Goal: Task Accomplishment & Management: Complete application form

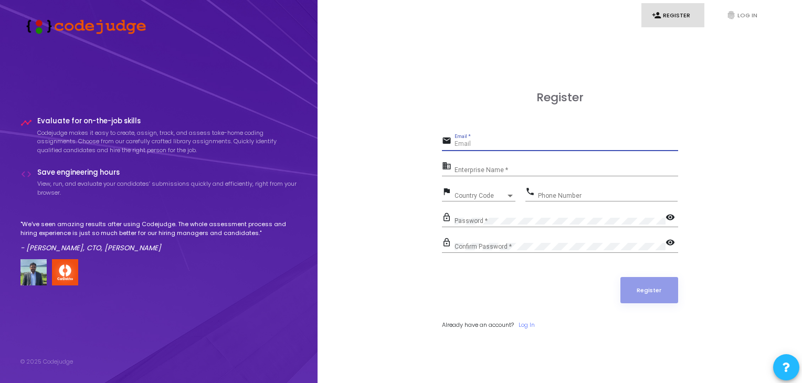
click at [514, 141] on input "Email *" at bounding box center [566, 144] width 224 height 7
type input "[PERSON_NAME][EMAIL_ADDRESS][DOMAIN_NAME]"
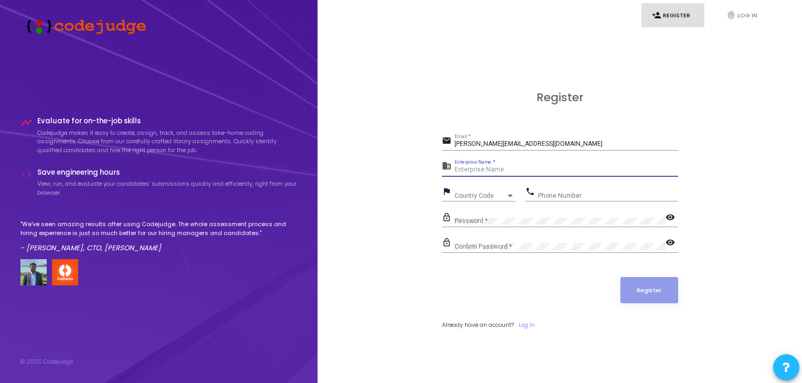
click at [527, 169] on input "Enterprise Name *" at bounding box center [566, 169] width 224 height 7
type input "Payoneer"
type input "6232103311"
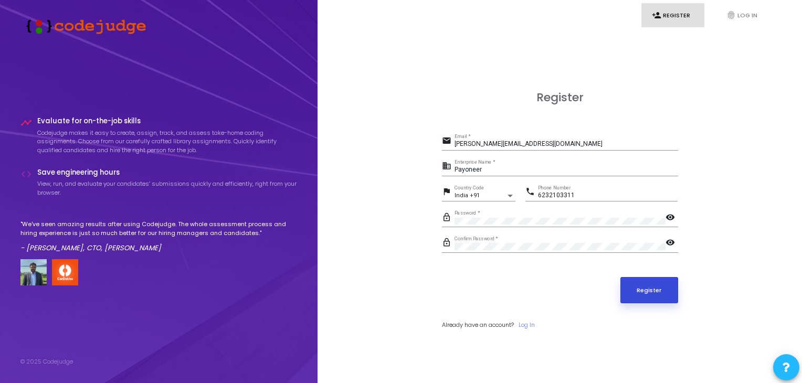
click at [642, 296] on button "Register" at bounding box center [649, 290] width 58 height 26
click at [667, 291] on button "Register" at bounding box center [649, 290] width 58 height 26
click at [510, 147] on input "[PERSON_NAME][EMAIL_ADDRESS][DOMAIN_NAME]" at bounding box center [566, 144] width 224 height 7
type input "[PERSON_NAME][EMAIL_ADDRESS][DOMAIN_NAME]"
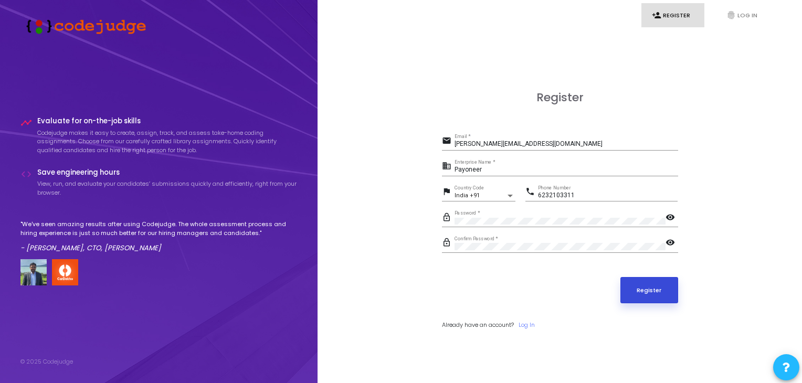
click at [635, 288] on button "Register" at bounding box center [649, 290] width 58 height 26
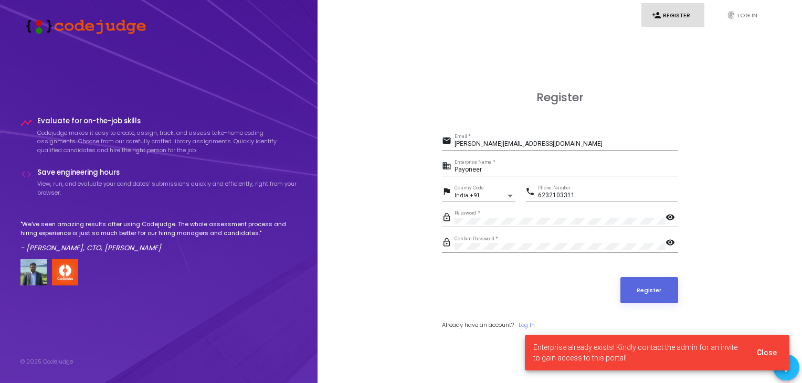
click at [612, 350] on span "Enterprise already exists! Kindly contact the admin for an invite to gain acces…" at bounding box center [638, 352] width 211 height 21
click at [764, 349] on span "Close" at bounding box center [767, 352] width 20 height 8
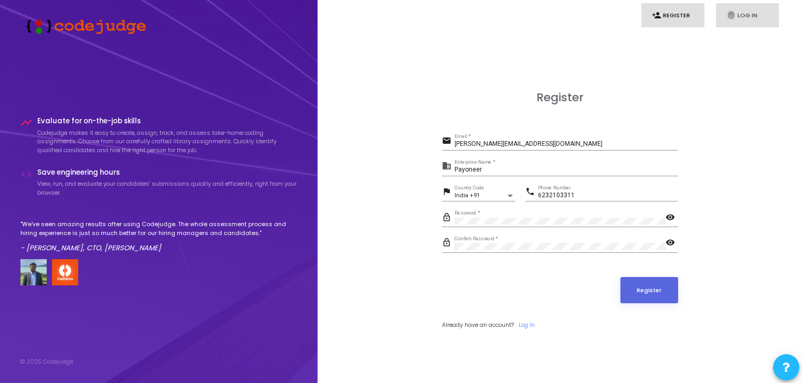
click at [738, 14] on link "fingerprint Log In" at bounding box center [747, 15] width 63 height 25
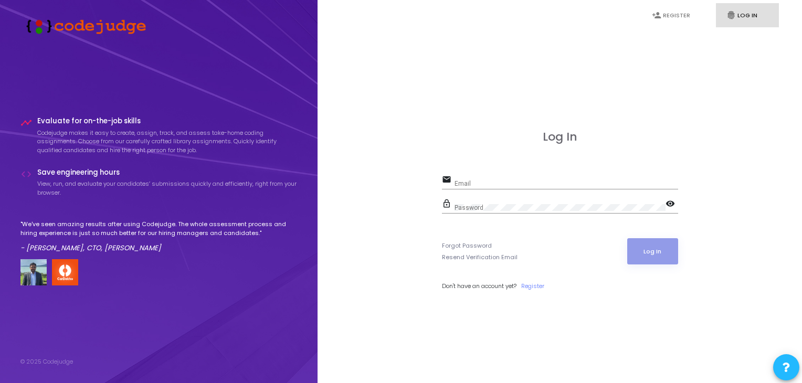
click at [704, 145] on div "Log In email Email lock_outline Password visibility Forgot Password Resend Veri…" at bounding box center [559, 221] width 461 height 383
